Goal: Entertainment & Leisure: Consume media (video, audio)

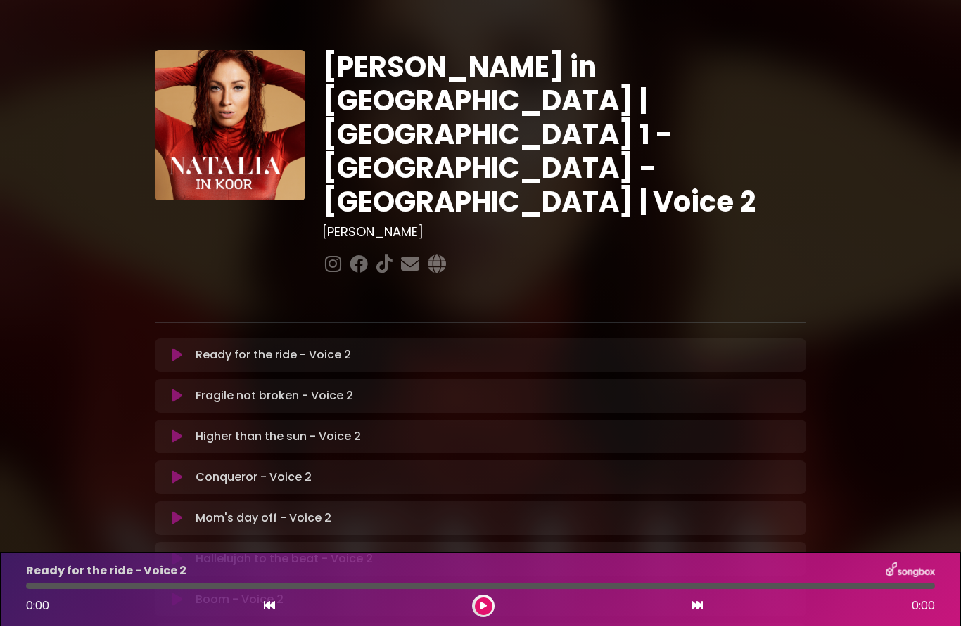
click at [175, 349] on icon at bounding box center [177, 356] width 11 height 14
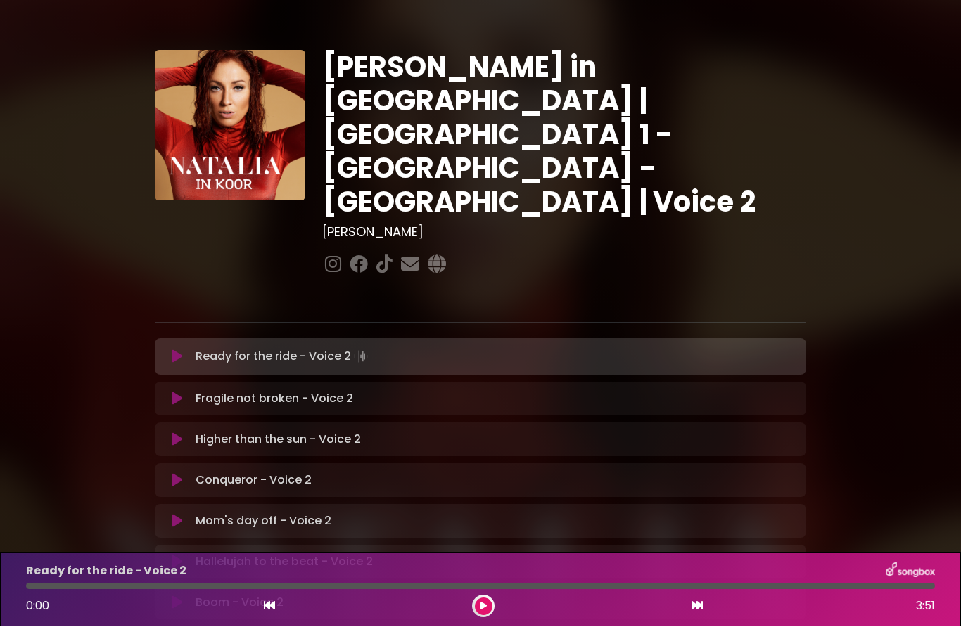
click at [487, 599] on button at bounding box center [484, 608] width 18 height 18
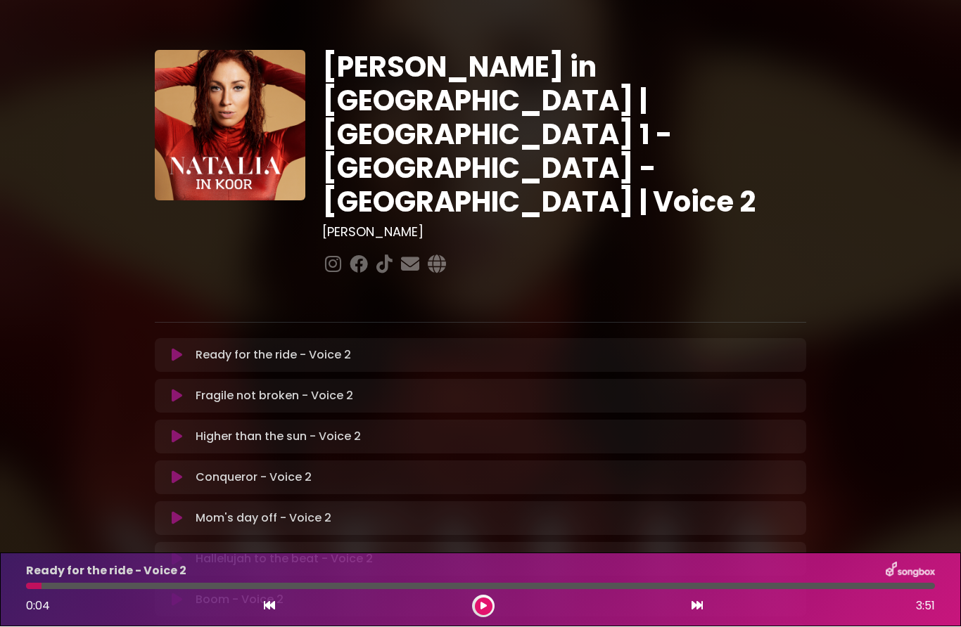
click at [489, 604] on button at bounding box center [484, 608] width 18 height 18
click at [479, 606] on button at bounding box center [484, 608] width 18 height 18
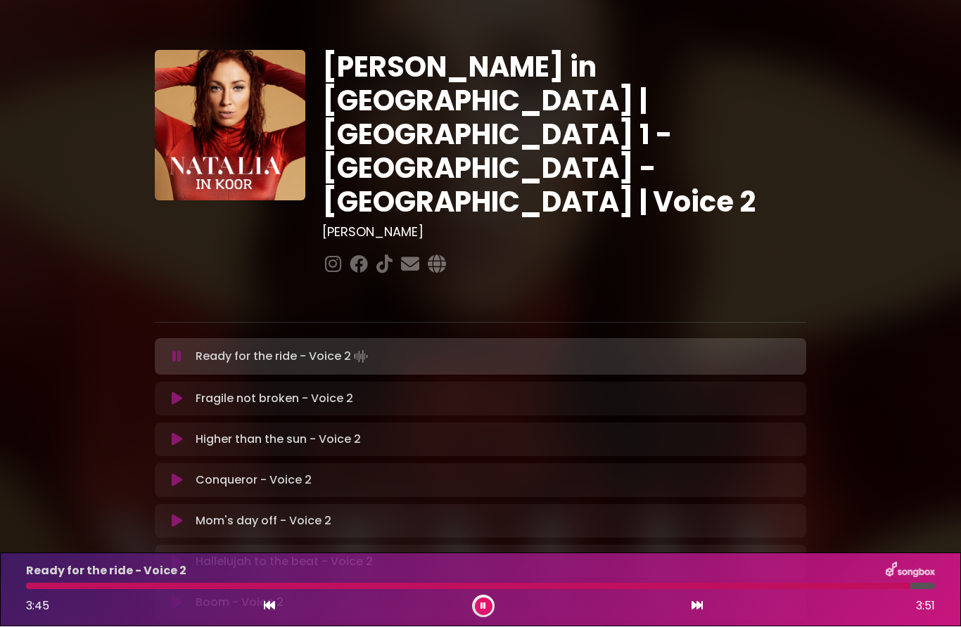
click at [489, 608] on button at bounding box center [484, 608] width 18 height 18
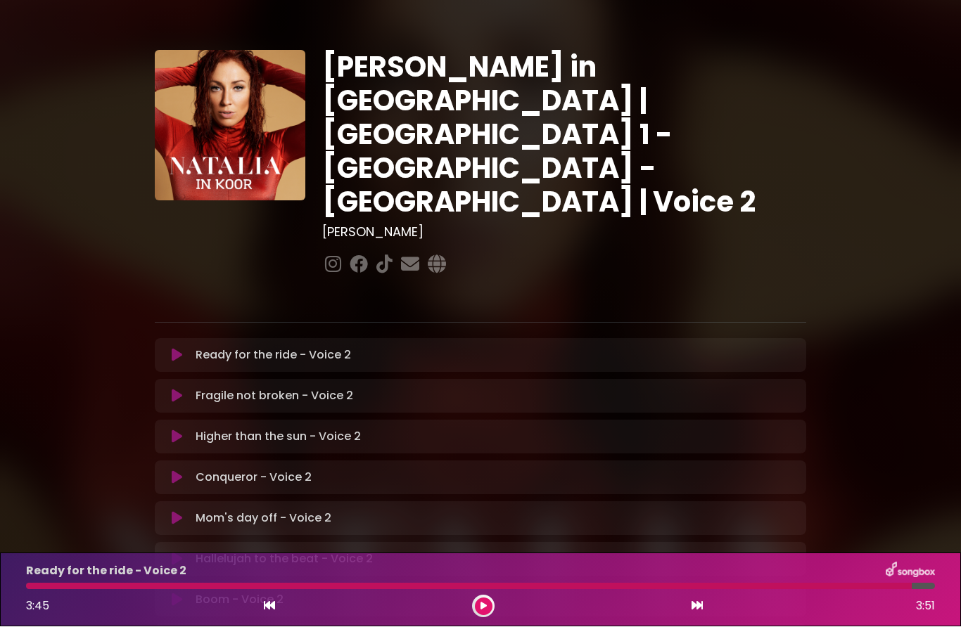
click at [488, 607] on button at bounding box center [484, 608] width 18 height 18
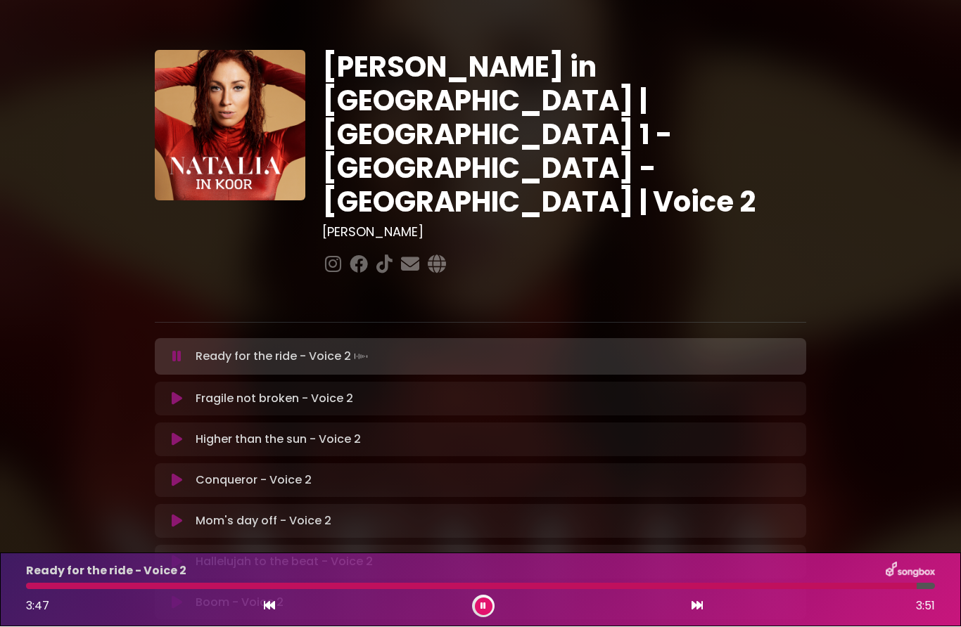
click at [573, 391] on div "Fragile not broken - Voice 2 Loading Track..." at bounding box center [494, 399] width 608 height 17
click at [184, 393] on button at bounding box center [176, 400] width 27 height 14
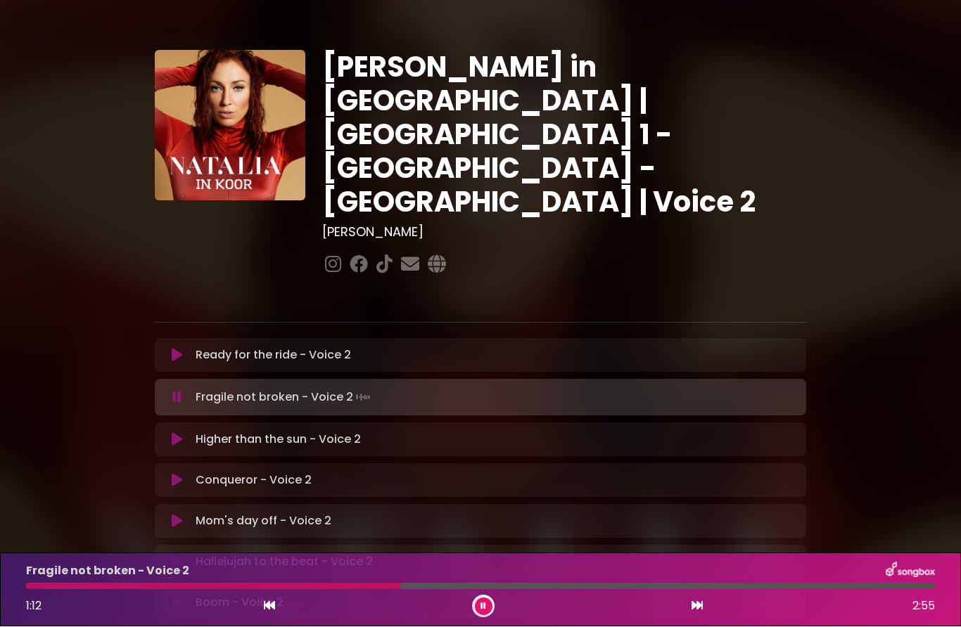
click at [177, 433] on icon at bounding box center [177, 440] width 11 height 14
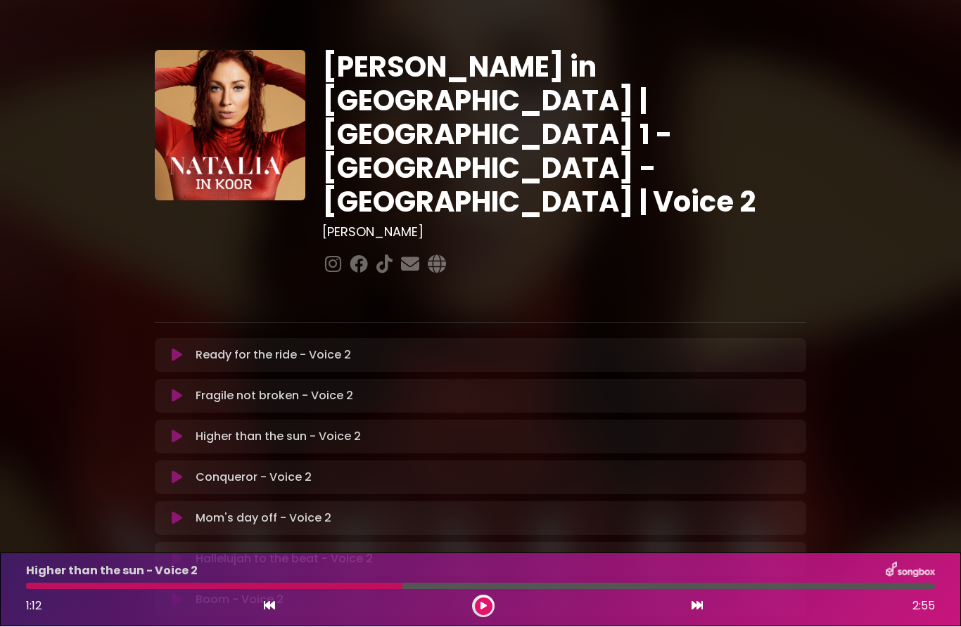
click at [183, 431] on button at bounding box center [176, 438] width 27 height 14
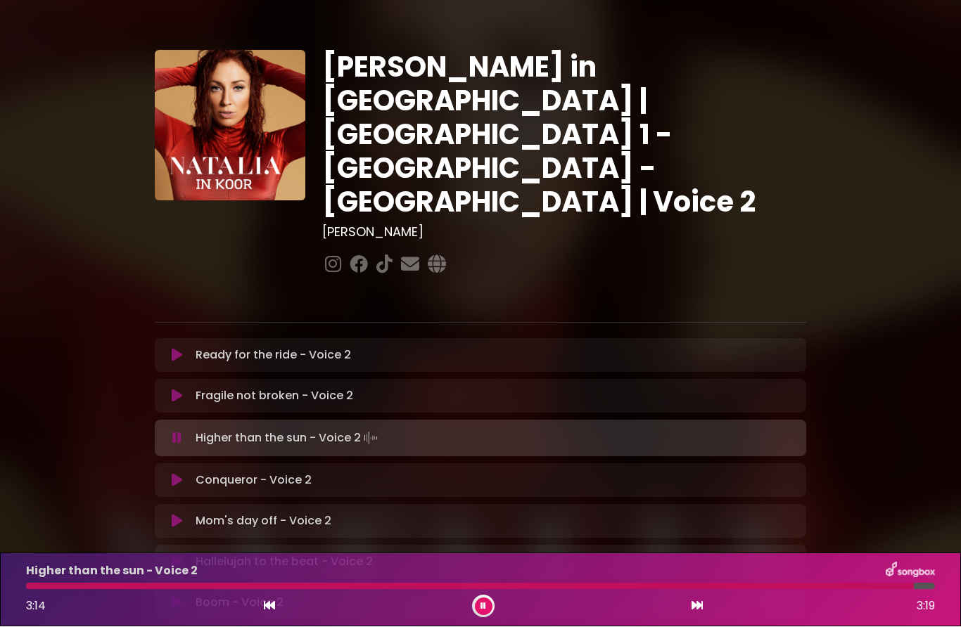
click at [182, 474] on button at bounding box center [176, 481] width 27 height 14
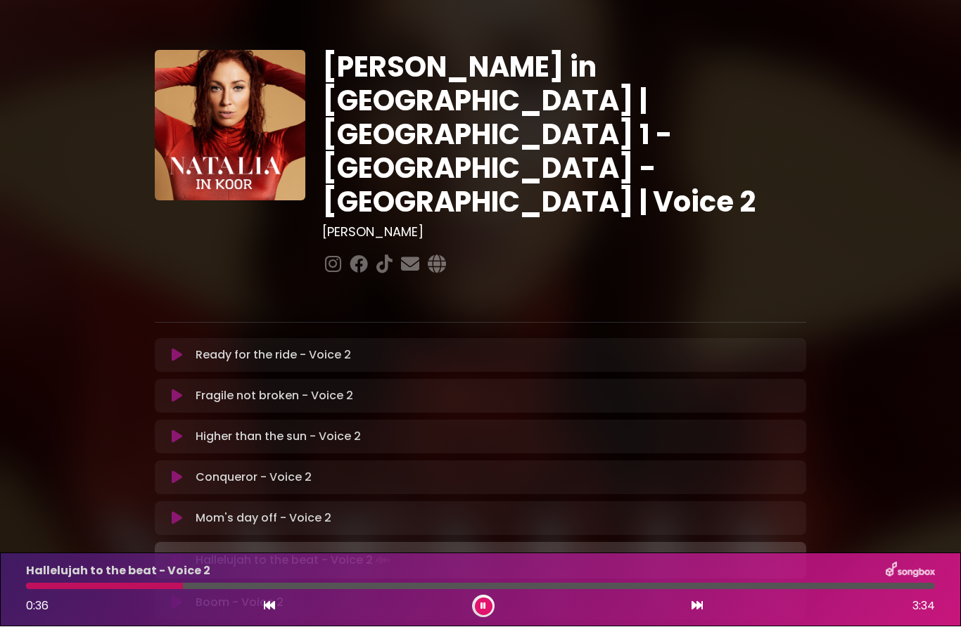
click at [481, 615] on button at bounding box center [484, 608] width 18 height 18
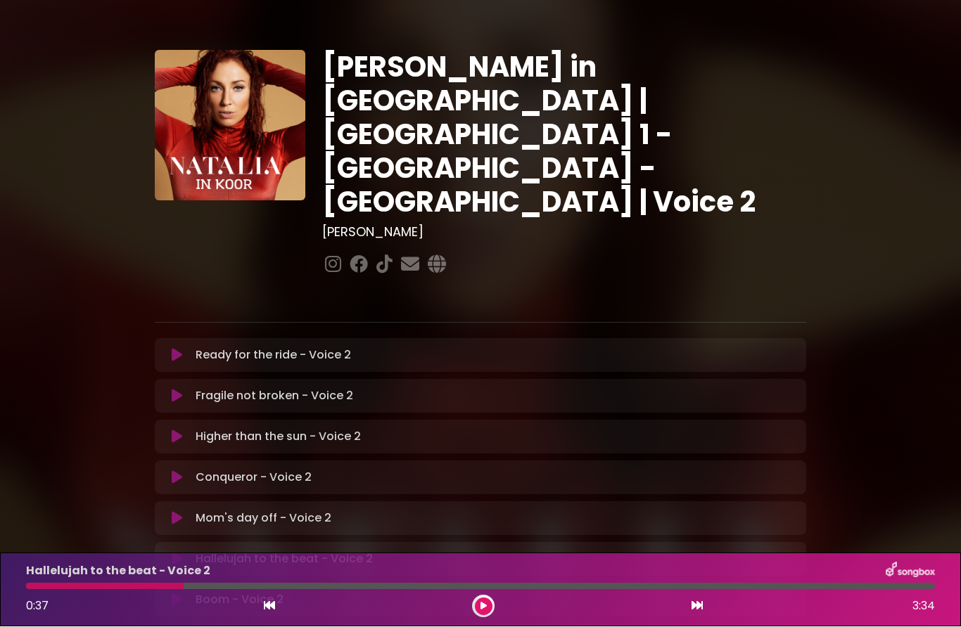
click at [495, 600] on div "0:37 3:34" at bounding box center [481, 607] width 926 height 23
click at [482, 606] on icon at bounding box center [483, 607] width 6 height 8
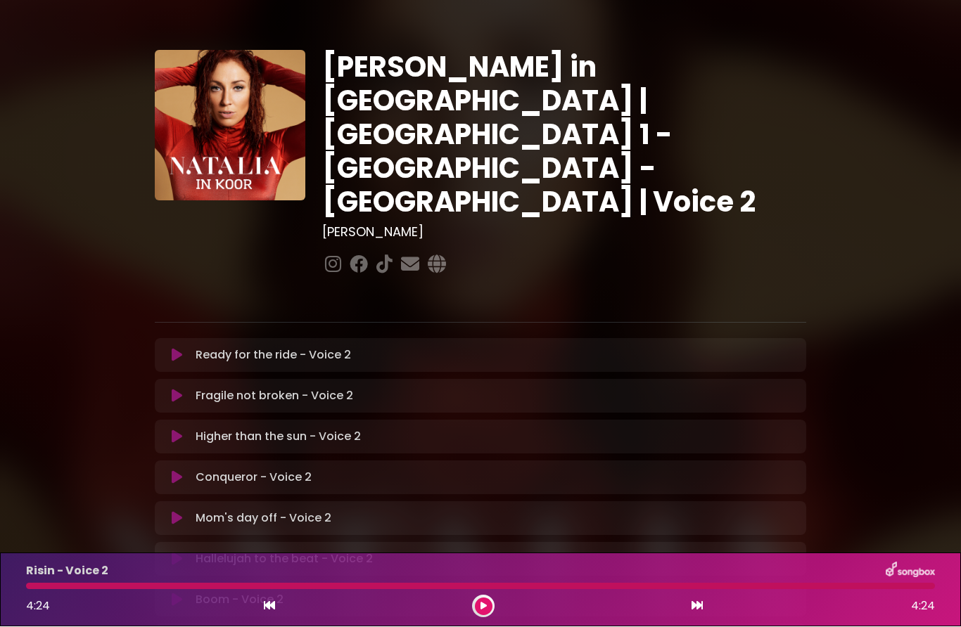
click at [176, 349] on icon at bounding box center [177, 356] width 11 height 14
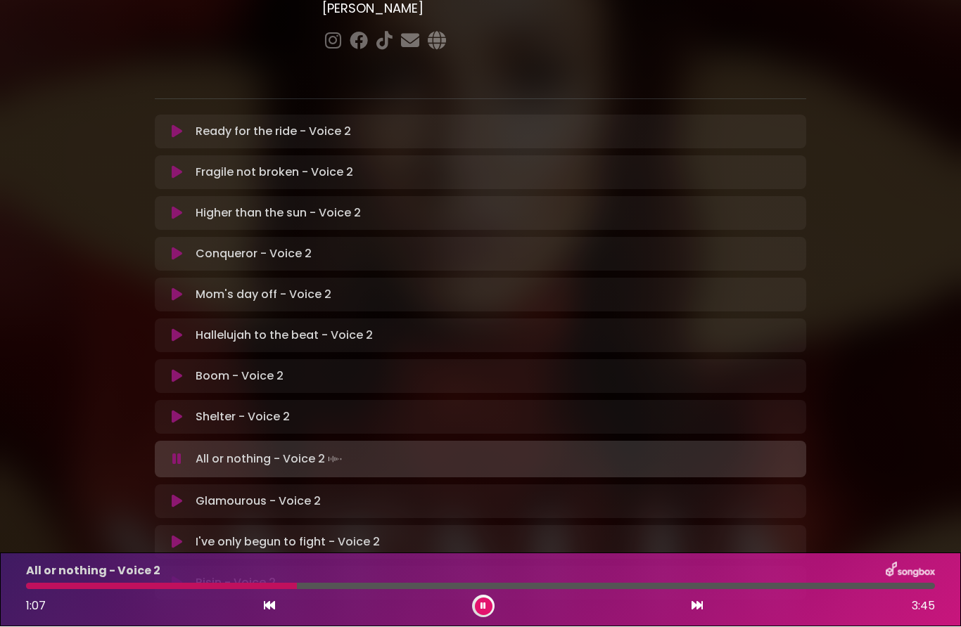
scroll to position [223, 0]
click at [165, 578] on button at bounding box center [176, 585] width 27 height 14
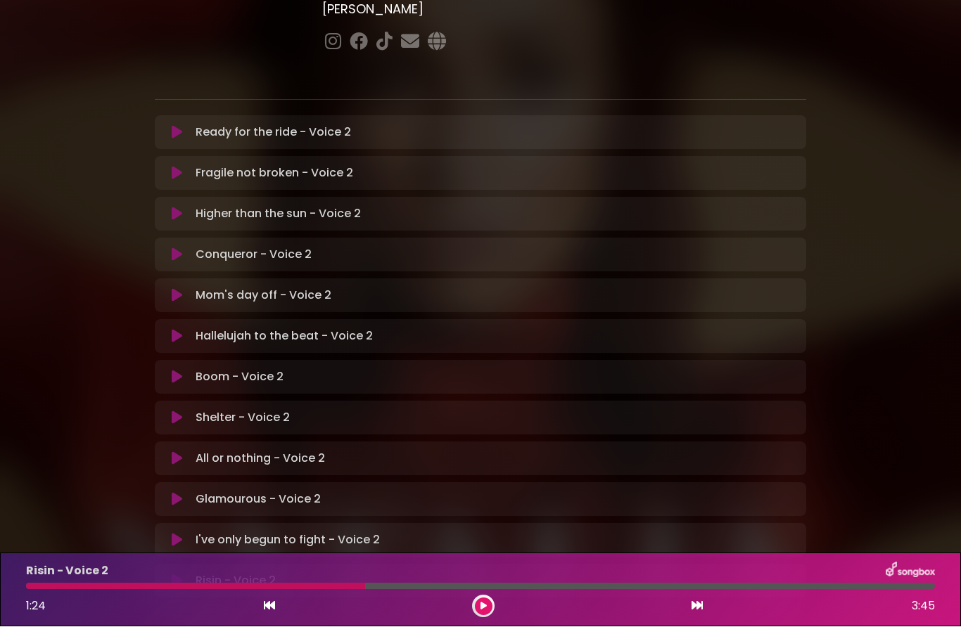
scroll to position [220, 0]
